Goal: Task Accomplishment & Management: Complete application form

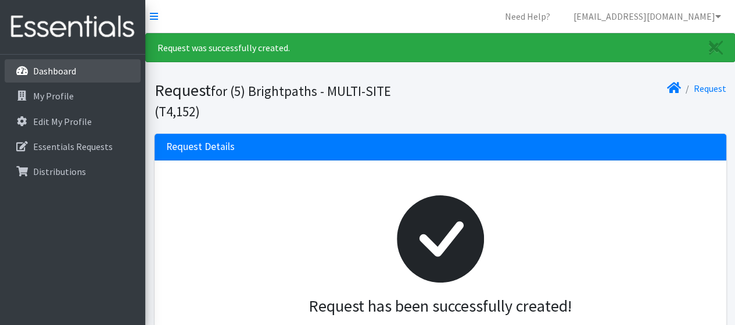
click at [45, 69] on p "Dashboard" at bounding box center [54, 71] width 43 height 12
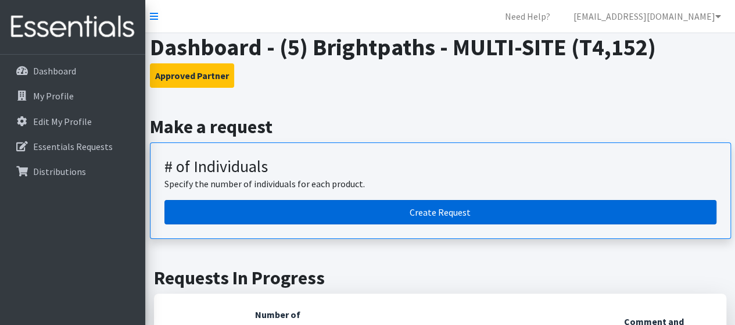
click at [425, 213] on link "Create Request" at bounding box center [440, 212] width 552 height 24
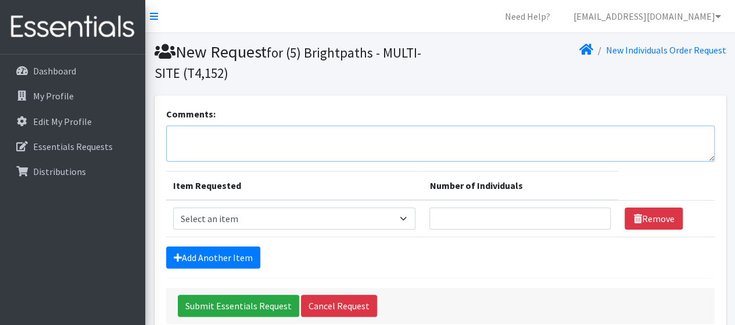
click at [246, 135] on textarea "Comments:" at bounding box center [440, 144] width 549 height 36
type textarea "Healthy Families"
click at [248, 216] on select "Select an item A: Babies - Size 0 (Preemie) A: Babies - Size 01 (newborn) A: Ba…" at bounding box center [294, 218] width 243 height 22
select select "5611"
click at [173, 207] on select "Select an item A: Babies - Size 0 (Preemie) A: Babies - Size 01 (newborn) A: Ba…" at bounding box center [294, 218] width 243 height 22
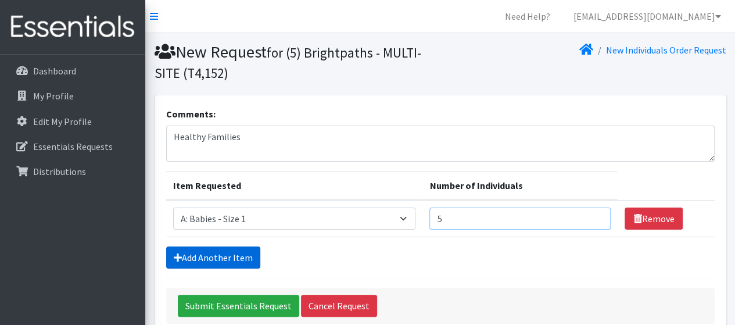
type input "5"
click at [224, 247] on link "Add Another Item" at bounding box center [213, 257] width 94 height 22
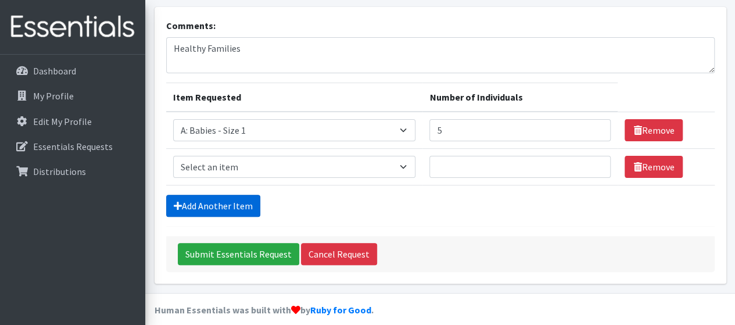
scroll to position [98, 0]
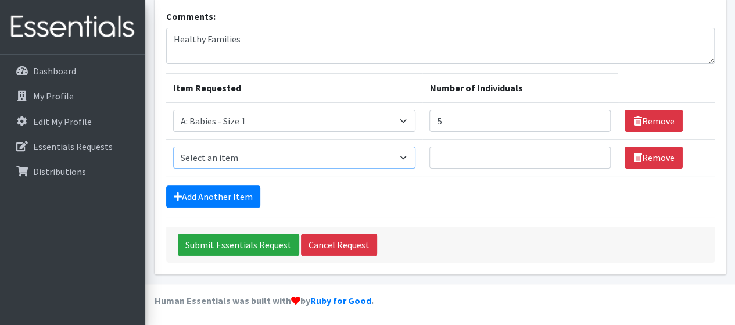
click at [303, 151] on select "Select an item A: Babies - Size 0 (Preemie) A: Babies - Size 01 (newborn) A: Ba…" at bounding box center [294, 157] width 243 height 22
select select "5612"
click at [173, 146] on select "Select an item A: Babies - Size 0 (Preemie) A: Babies - Size 01 (newborn) A: Ba…" at bounding box center [294, 157] width 243 height 22
click at [464, 161] on input "Number of Individuals" at bounding box center [519, 157] width 181 height 22
type input "9"
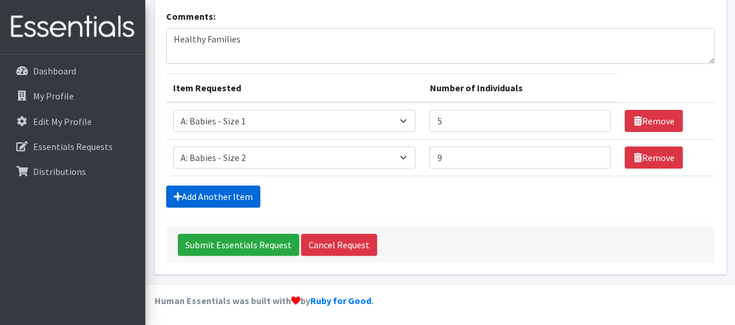
click at [184, 194] on link "Add Another Item" at bounding box center [213, 196] width 94 height 22
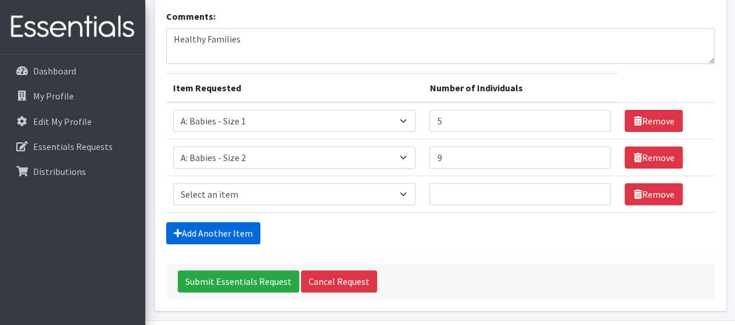
scroll to position [134, 0]
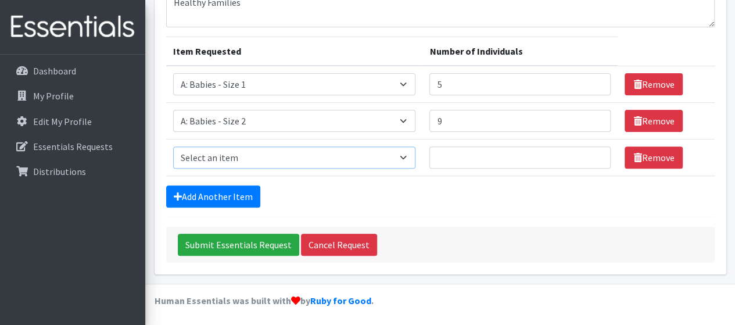
click at [273, 159] on select "Select an item A: Babies - Size 0 (Preemie) A: Babies - Size 01 (newborn) A: Ba…" at bounding box center [294, 157] width 243 height 22
select select "5613"
click at [173, 146] on select "Select an item A: Babies - Size 0 (Preemie) A: Babies - Size 01 (newborn) A: Ba…" at bounding box center [294, 157] width 243 height 22
click at [495, 147] on input "Number of Individuals" at bounding box center [519, 157] width 181 height 22
type input "14"
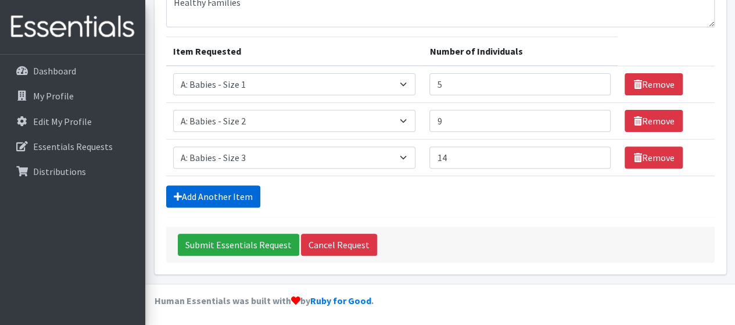
click at [215, 191] on link "Add Another Item" at bounding box center [213, 196] width 94 height 22
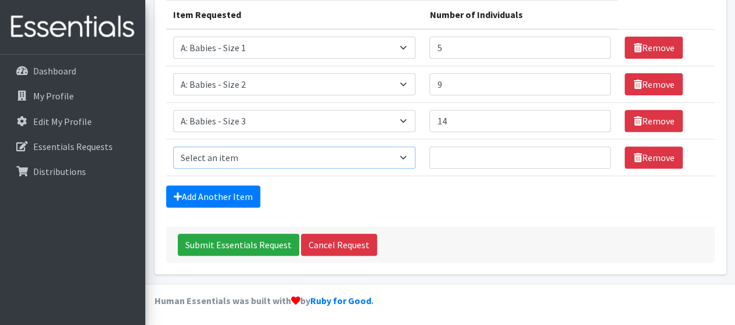
click at [273, 151] on select "Select an item A: Babies - Size 0 (Preemie) A: Babies - Size 01 (newborn) A: Ba…" at bounding box center [294, 157] width 243 height 22
select select "5614"
click at [173, 146] on select "Select an item A: Babies - Size 0 (Preemie) A: Babies - Size 01 (newborn) A: Ba…" at bounding box center [294, 157] width 243 height 22
click at [450, 153] on input "Number of Individuals" at bounding box center [519, 157] width 181 height 22
type input "13"
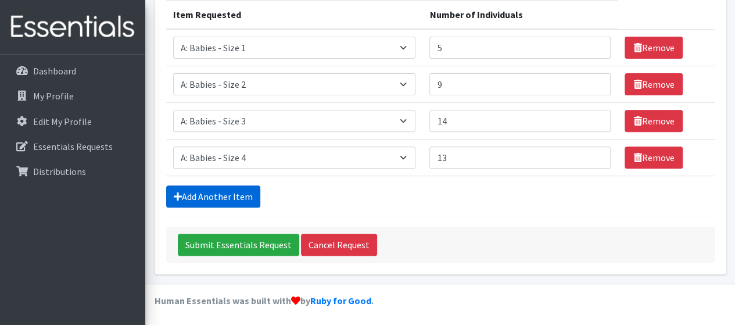
click at [194, 198] on link "Add Another Item" at bounding box center [213, 196] width 94 height 22
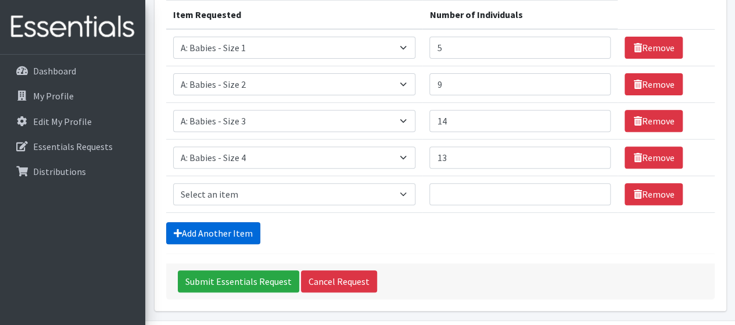
scroll to position [207, 0]
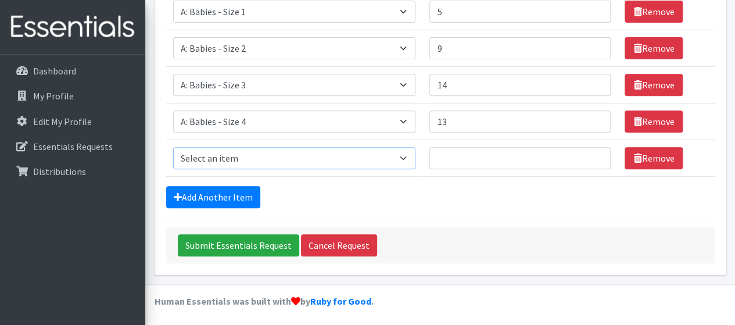
click at [304, 157] on select "Select an item A: Babies - Size 0 (Preemie) A: Babies - Size 01 (newborn) A: Ba…" at bounding box center [294, 158] width 243 height 22
select select "5616"
click at [173, 147] on select "Select an item A: Babies - Size 0 (Preemie) A: Babies - Size 01 (newborn) A: Ba…" at bounding box center [294, 158] width 243 height 22
drag, startPoint x: 463, startPoint y: 81, endPoint x: 432, endPoint y: 82, distance: 30.8
click at [432, 82] on td "Number of Individuals 14" at bounding box center [519, 85] width 195 height 37
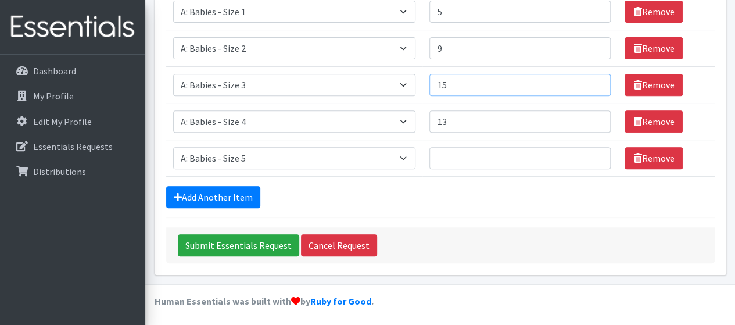
type input "15"
drag, startPoint x: 461, startPoint y: 124, endPoint x: 435, endPoint y: 125, distance: 26.8
click at [435, 125] on input "13" at bounding box center [519, 121] width 181 height 22
type input "18"
click at [457, 157] on input "Number of Individuals" at bounding box center [519, 158] width 181 height 22
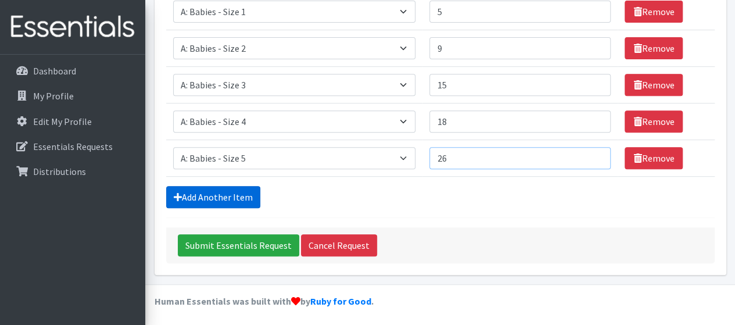
type input "26"
click at [195, 189] on link "Add Another Item" at bounding box center [213, 197] width 94 height 22
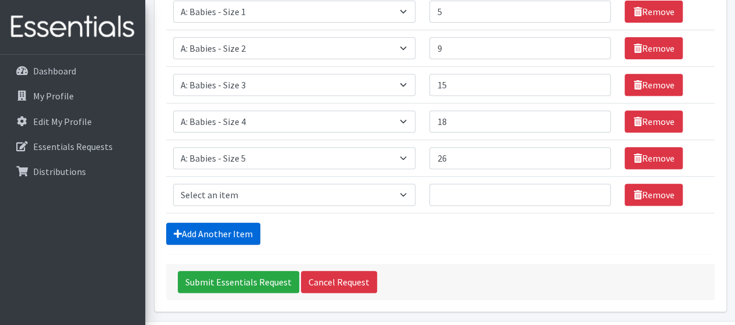
scroll to position [243, 0]
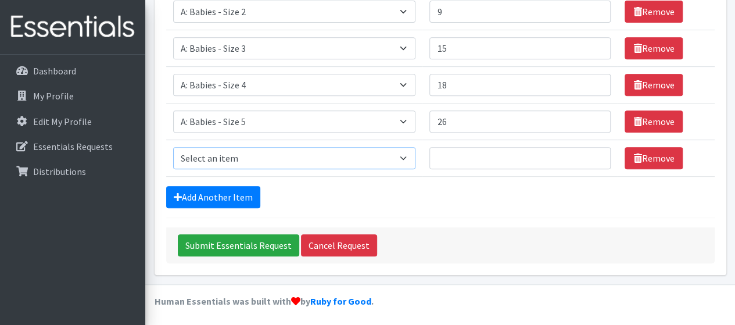
click at [257, 161] on select "Select an item A: Babies - Size 0 (Preemie) A: Babies - Size 01 (newborn) A: Ba…" at bounding box center [294, 158] width 243 height 22
select select "5617"
click at [173, 147] on select "Select an item A: Babies - Size 0 (Preemie) A: Babies - Size 01 (newborn) A: Ba…" at bounding box center [294, 158] width 243 height 22
click at [504, 163] on input "Number of Individuals" at bounding box center [519, 158] width 181 height 22
type input "20"
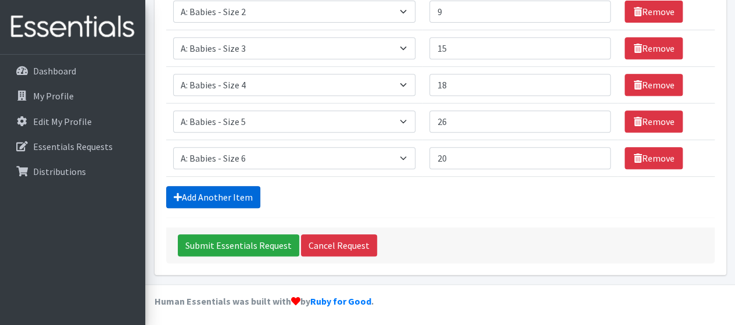
click at [182, 191] on link "Add Another Item" at bounding box center [213, 197] width 94 height 22
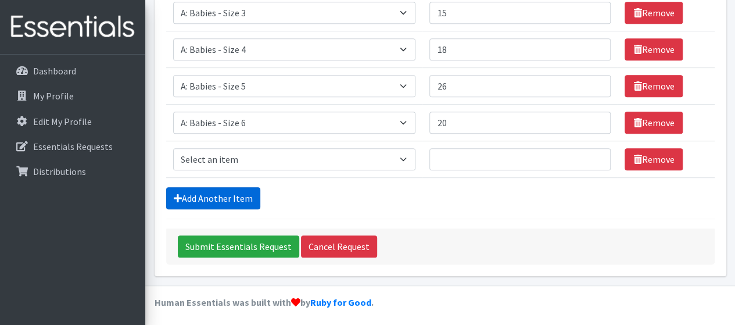
scroll to position [280, 0]
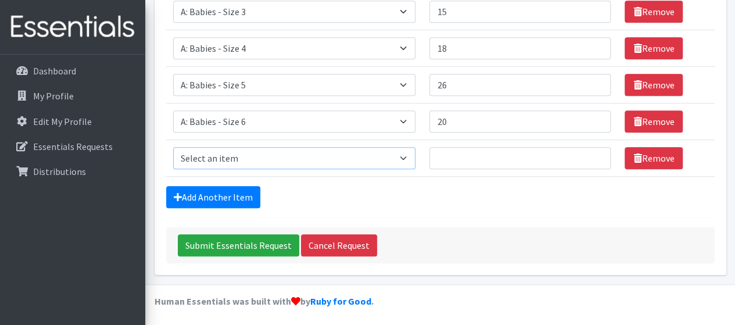
click at [282, 157] on select "Select an item A: Babies - Size 0 (Preemie) A: Babies - Size 01 (newborn) A: Ba…" at bounding box center [294, 158] width 243 height 22
select select "8888"
click at [173, 147] on select "Select an item A: Babies - Size 0 (Preemie) A: Babies - Size 01 (newborn) A: Ba…" at bounding box center [294, 158] width 243 height 22
click at [493, 164] on input "Number of Individuals" at bounding box center [519, 158] width 181 height 22
type input "15"
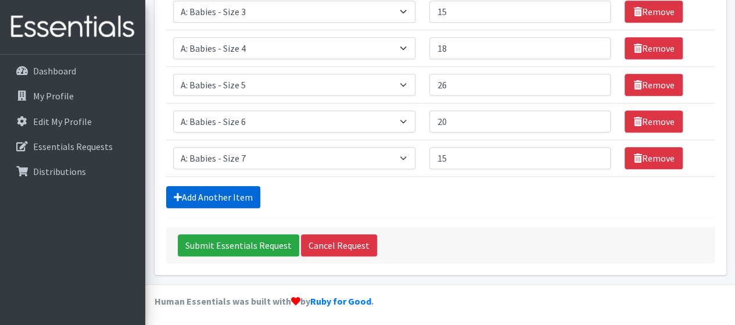
click at [190, 194] on link "Add Another Item" at bounding box center [213, 197] width 94 height 22
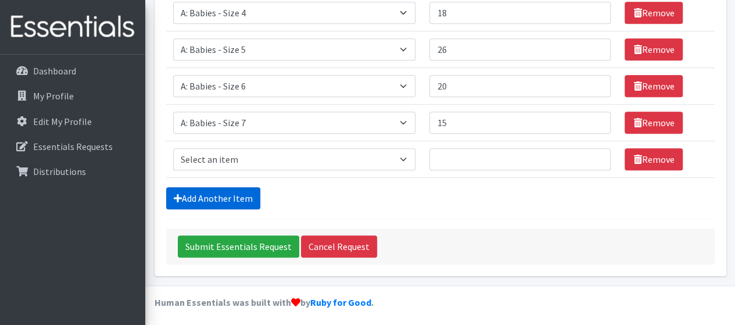
scroll to position [316, 0]
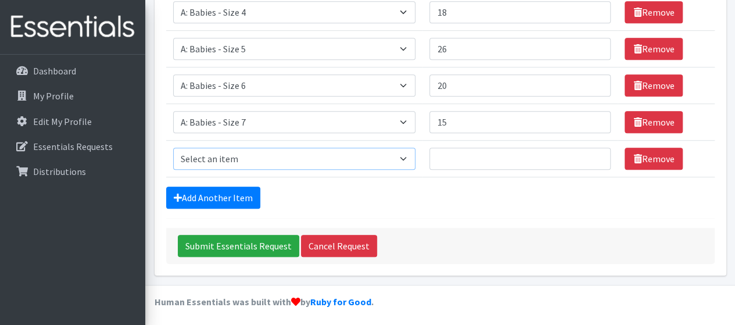
click at [357, 161] on select "Select an item A: Babies - Size 0 (Preemie) A: Babies - Size 01 (newborn) A: Ba…" at bounding box center [294, 159] width 243 height 22
select select "5597"
click at [173, 148] on select "Select an item A: Babies - Size 0 (Preemie) A: Babies - Size 01 (newborn) A: Ba…" at bounding box center [294, 159] width 243 height 22
click at [485, 155] on input "Number of Individuals" at bounding box center [519, 159] width 181 height 22
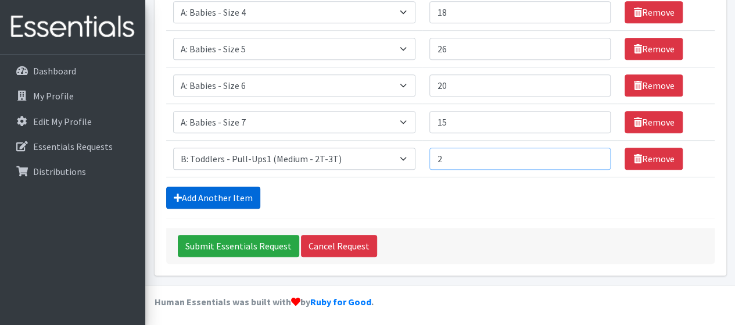
type input "2"
click at [212, 197] on link "Add Another Item" at bounding box center [213, 198] width 94 height 22
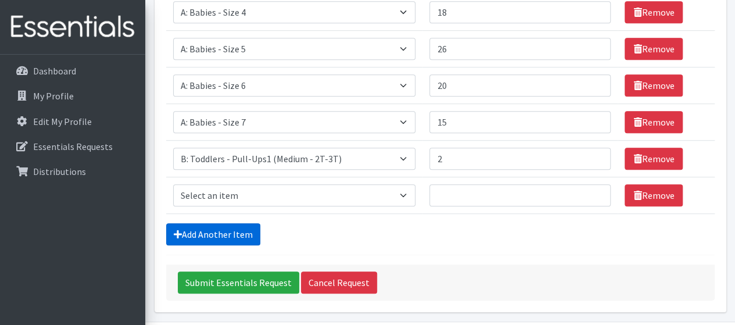
scroll to position [353, 0]
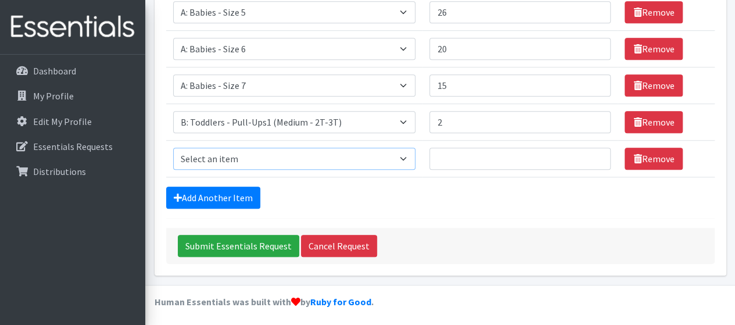
click at [321, 159] on select "Select an item A: Babies - Size 0 (Preemie) A: Babies - Size 01 (newborn) A: Ba…" at bounding box center [294, 159] width 243 height 22
select select "5598"
click at [173, 148] on select "Select an item A: Babies - Size 0 (Preemie) A: Babies - Size 01 (newborn) A: Ba…" at bounding box center [294, 159] width 243 height 22
click at [465, 163] on input "Number of Individuals" at bounding box center [519, 159] width 181 height 22
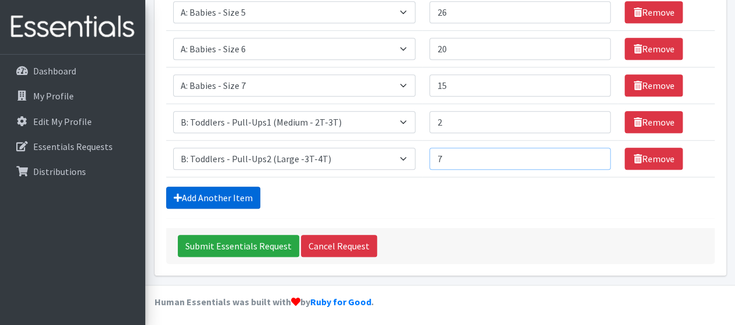
type input "7"
click at [177, 193] on icon at bounding box center [178, 197] width 8 height 9
click at [189, 192] on link "Add Another Item" at bounding box center [213, 198] width 94 height 22
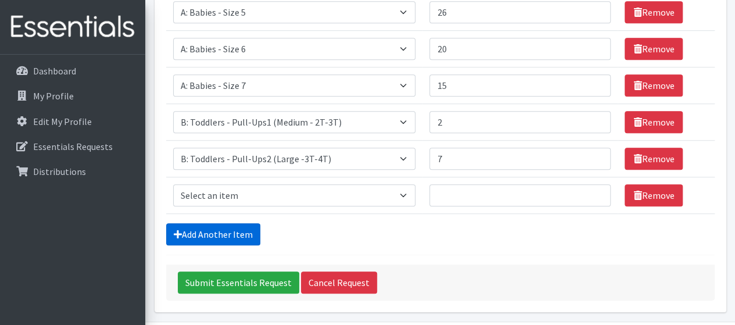
scroll to position [389, 0]
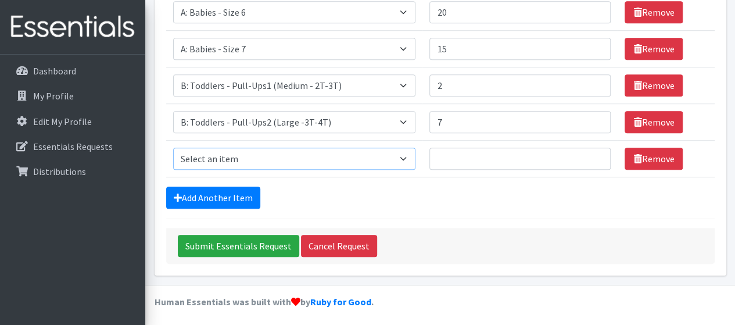
click at [307, 155] on select "Select an item A: Babies - Size 0 (Preemie) A: Babies - Size 01 (newborn) A: Ba…" at bounding box center [294, 159] width 243 height 22
select select "5599"
click at [173, 148] on select "Select an item A: Babies - Size 0 (Preemie) A: Babies - Size 01 (newborn) A: Ba…" at bounding box center [294, 159] width 243 height 22
click at [471, 158] on input "Number of Individuals" at bounding box center [519, 159] width 181 height 22
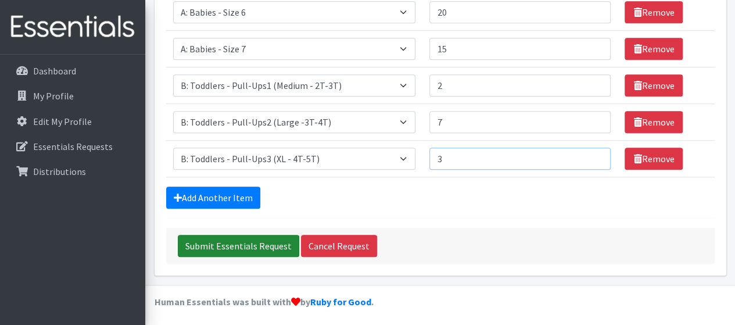
type input "3"
click at [208, 239] on input "Submit Essentials Request" at bounding box center [238, 246] width 121 height 22
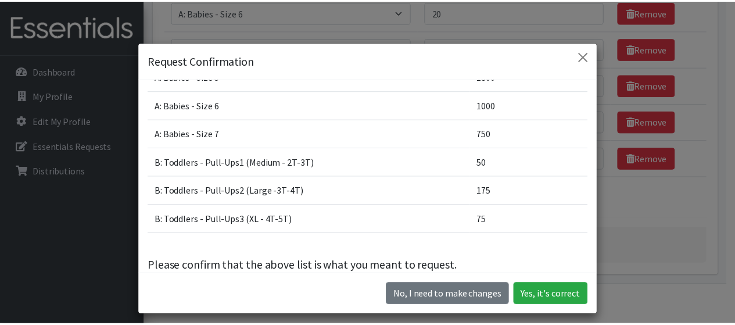
scroll to position [185, 0]
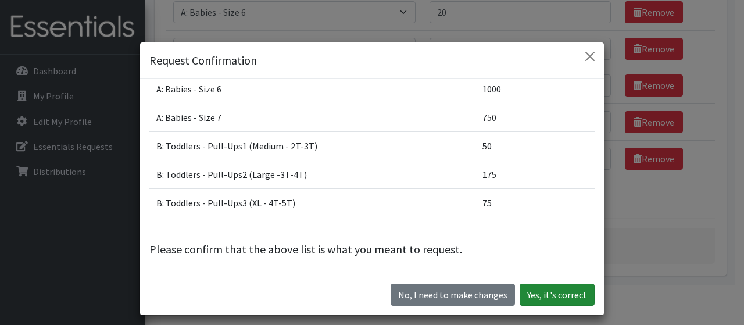
click at [556, 293] on button "Yes, it's correct" at bounding box center [557, 295] width 75 height 22
